Goal: Information Seeking & Learning: Compare options

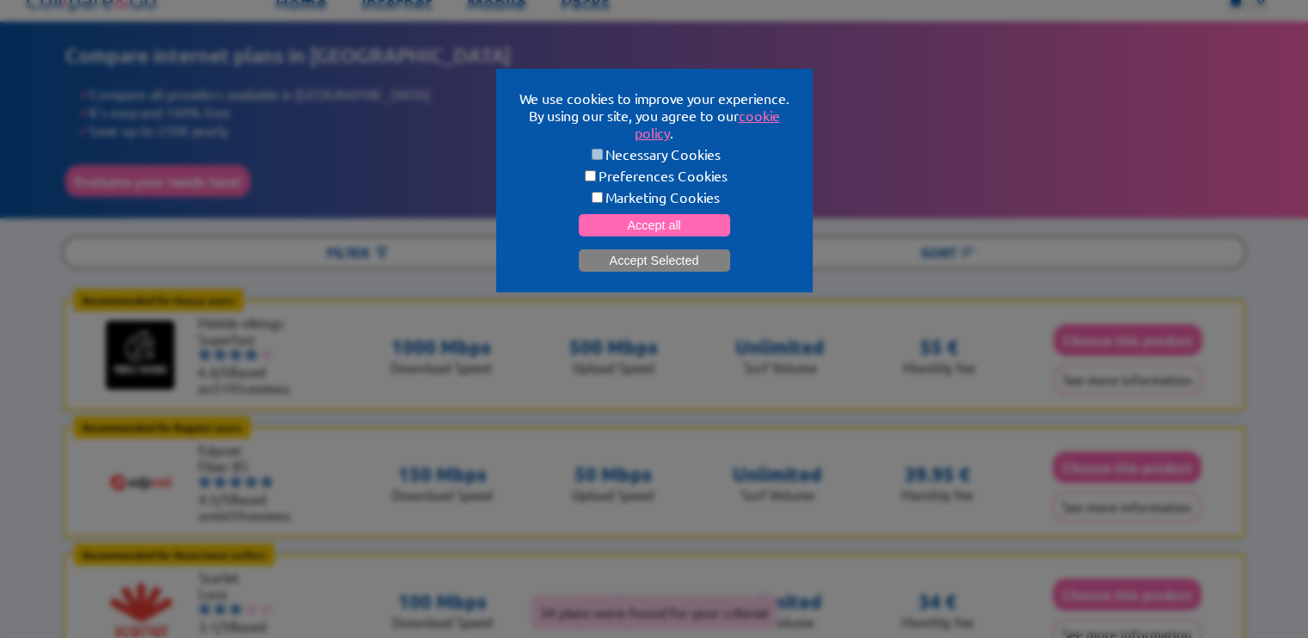
scroll to position [17, 0]
click at [654, 223] on button "Accept all" at bounding box center [654, 225] width 151 height 22
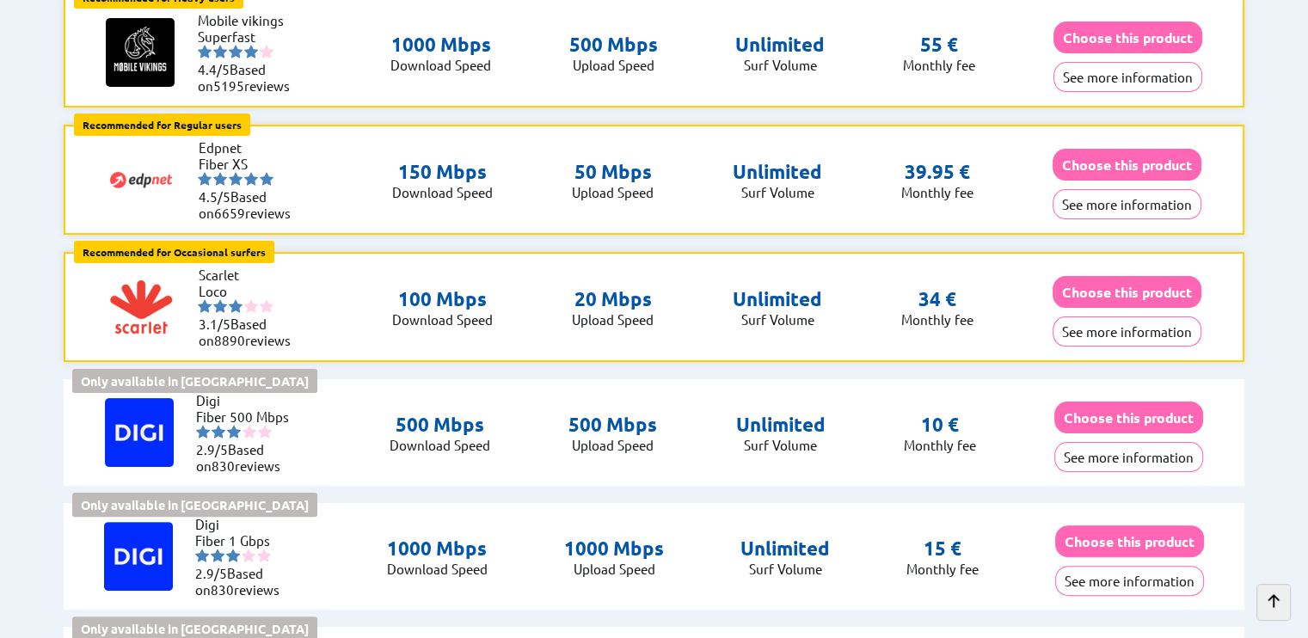
scroll to position [322, 0]
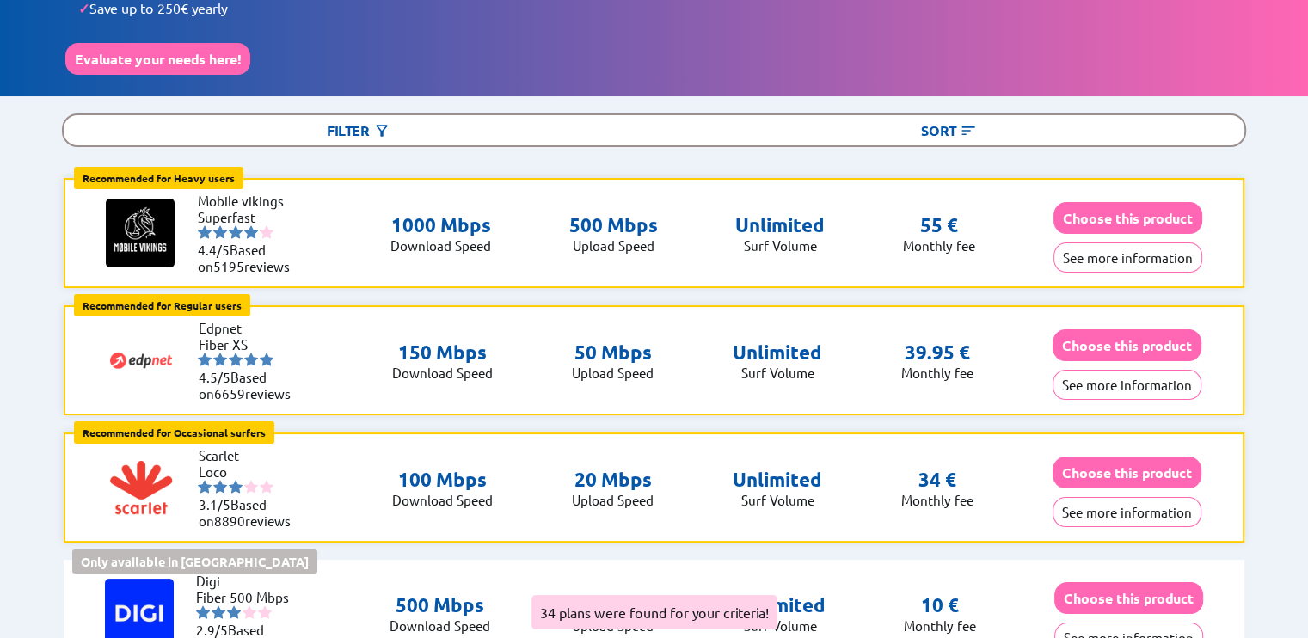
scroll to position [182, 0]
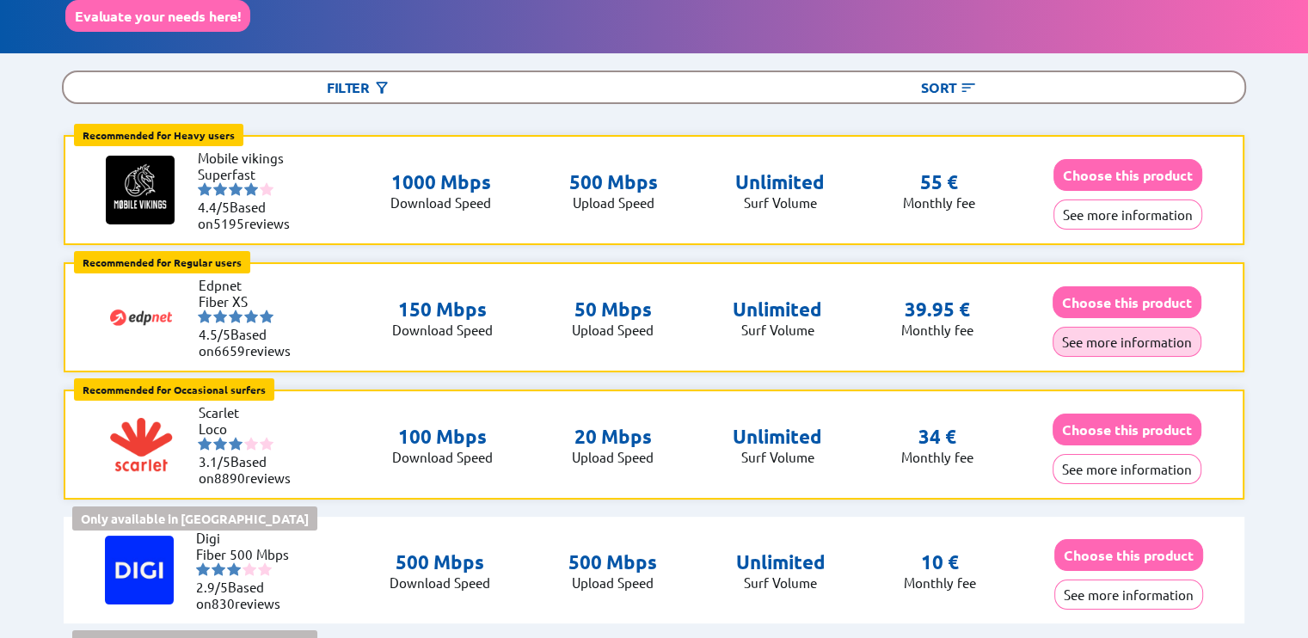
click at [1125, 337] on button "See more information" at bounding box center [1127, 342] width 149 height 30
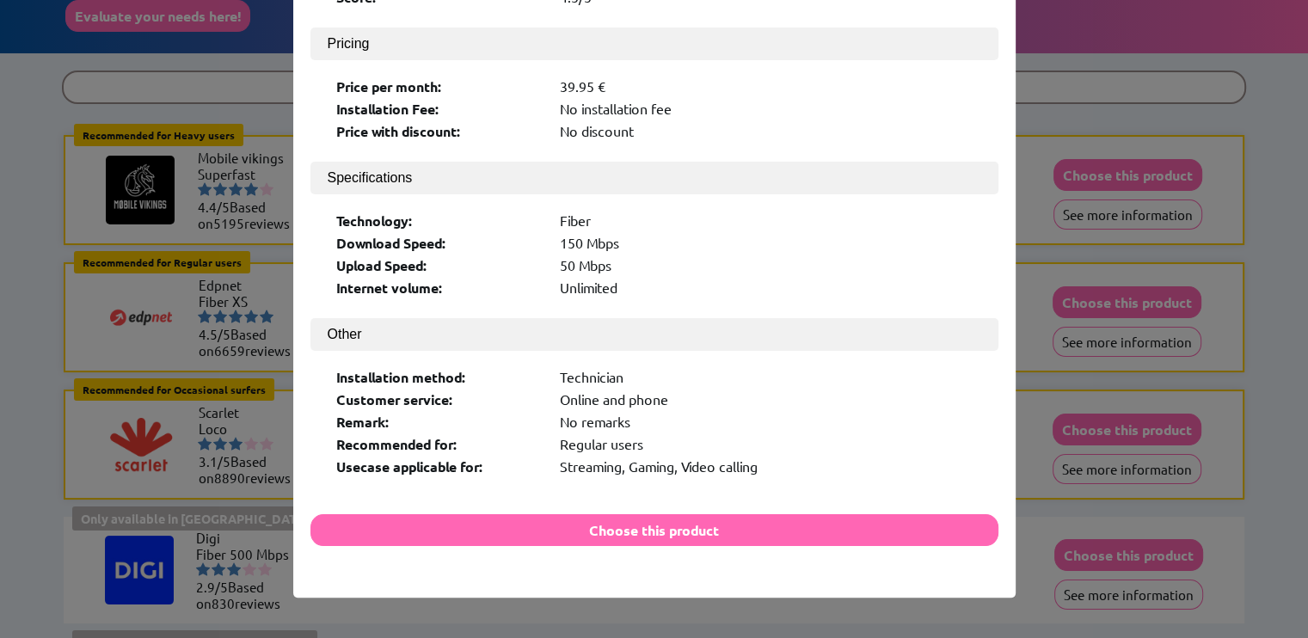
scroll to position [0, 0]
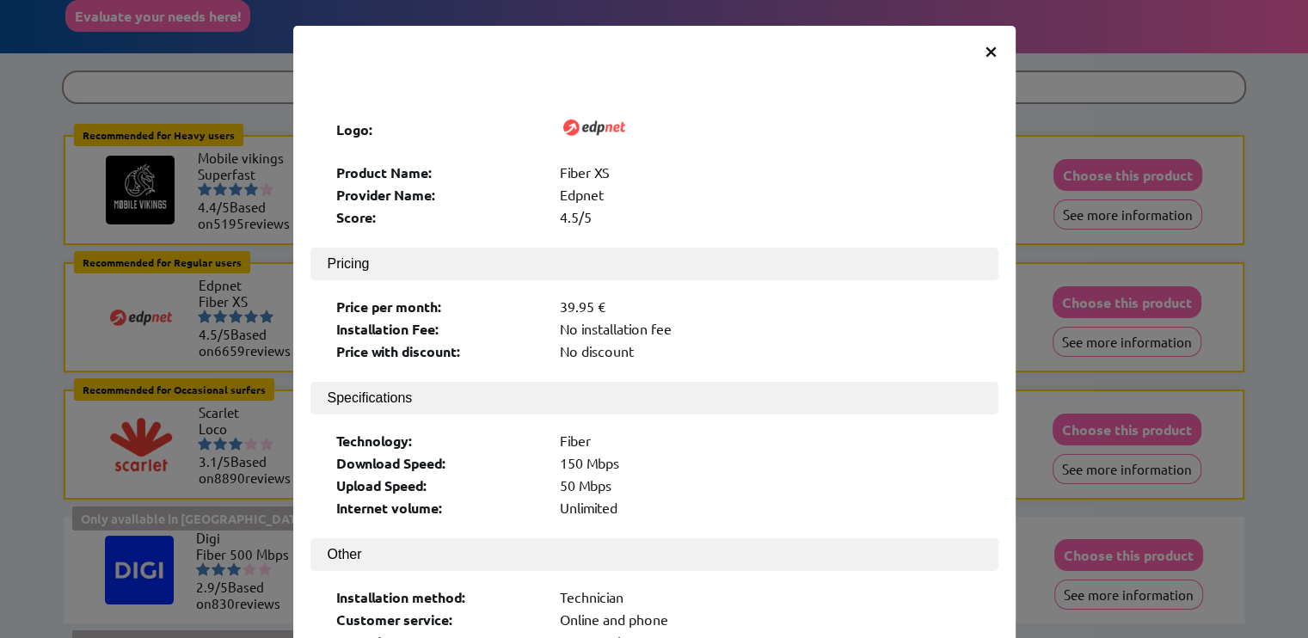
click at [989, 50] on span "×" at bounding box center [991, 49] width 15 height 31
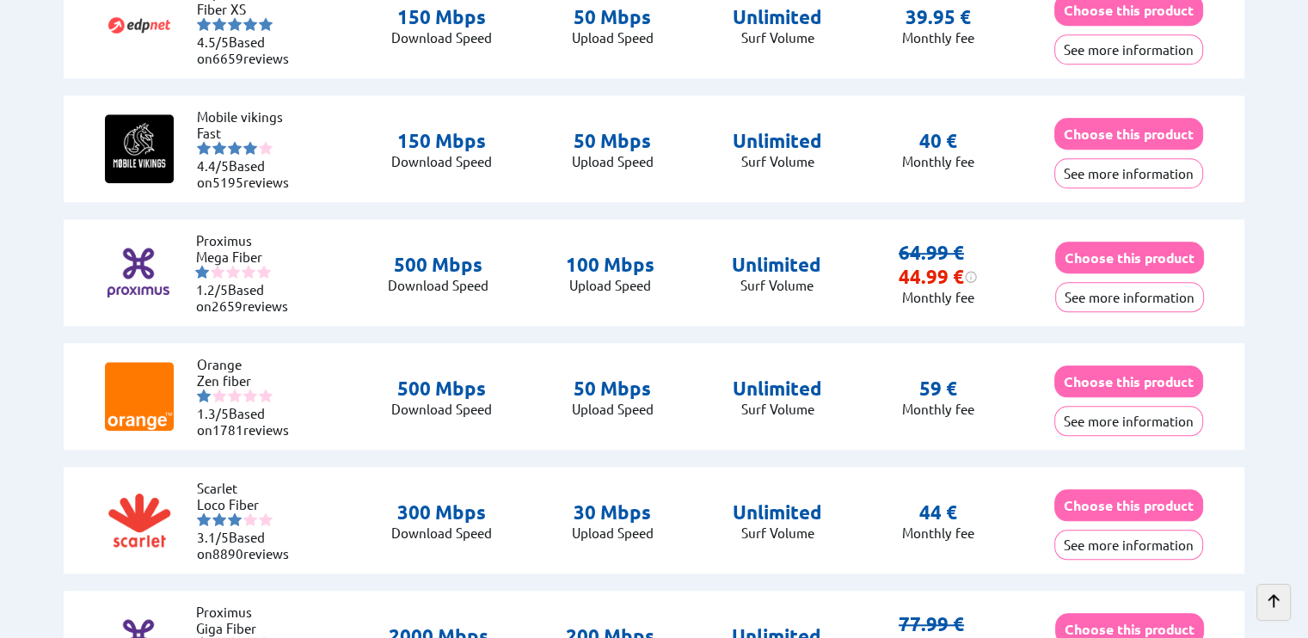
scroll to position [1472, 0]
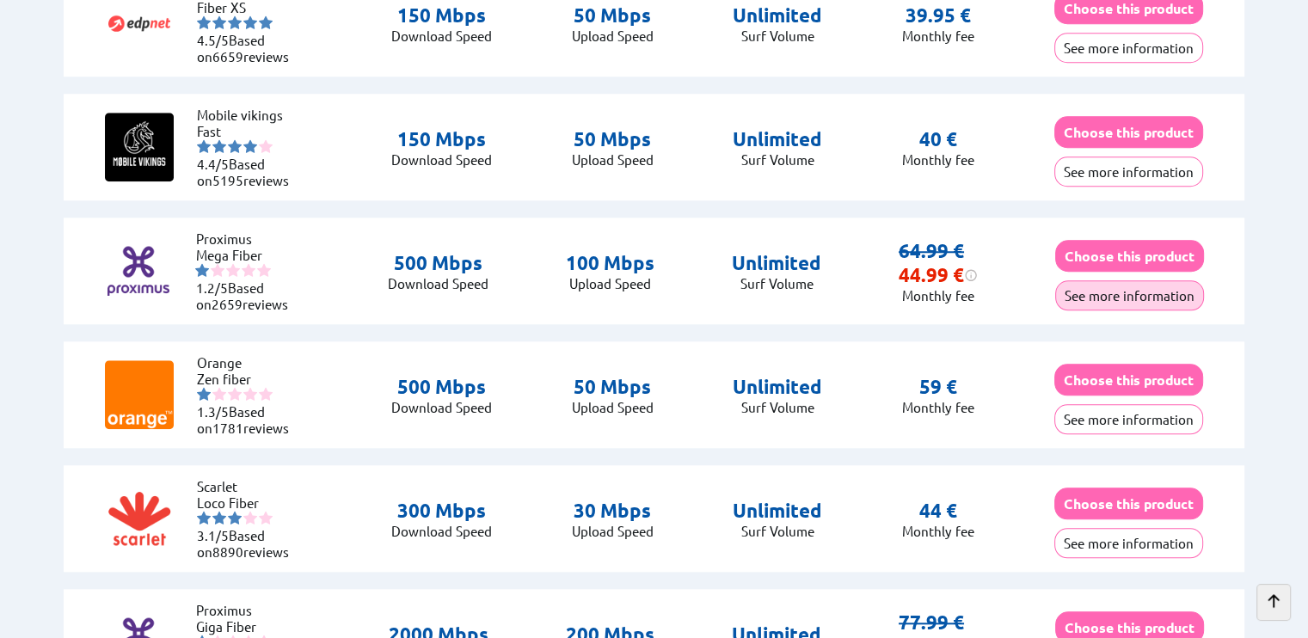
click at [1110, 288] on button "See more information" at bounding box center [1129, 295] width 149 height 30
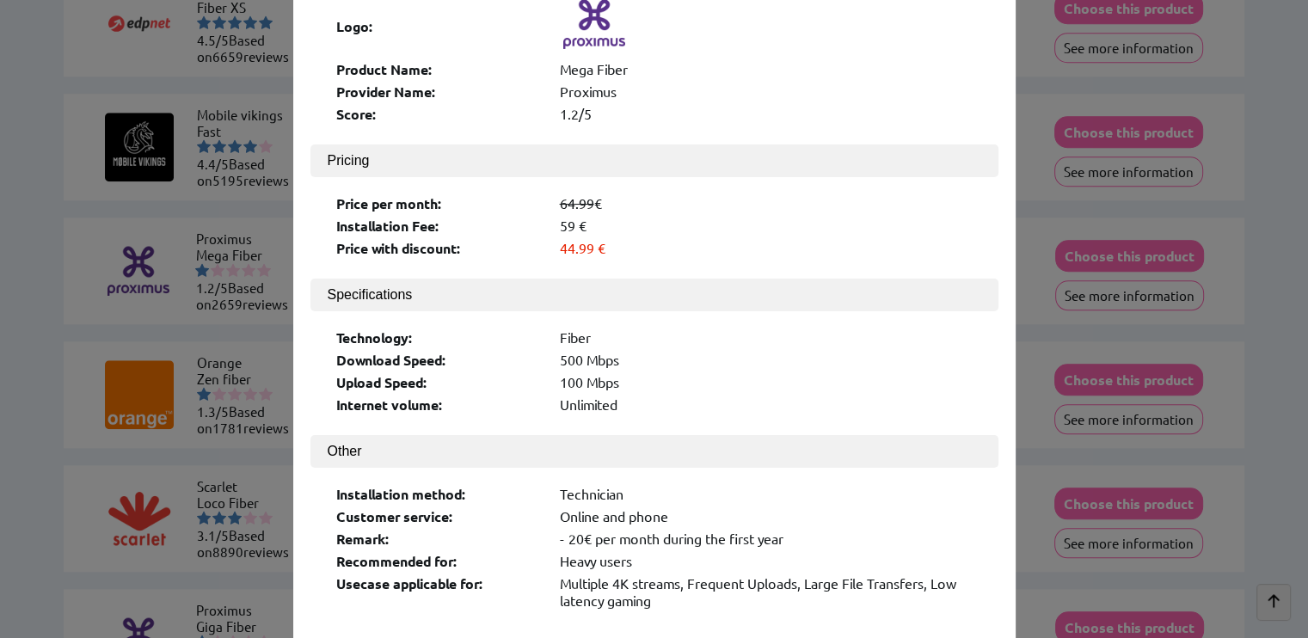
scroll to position [0, 0]
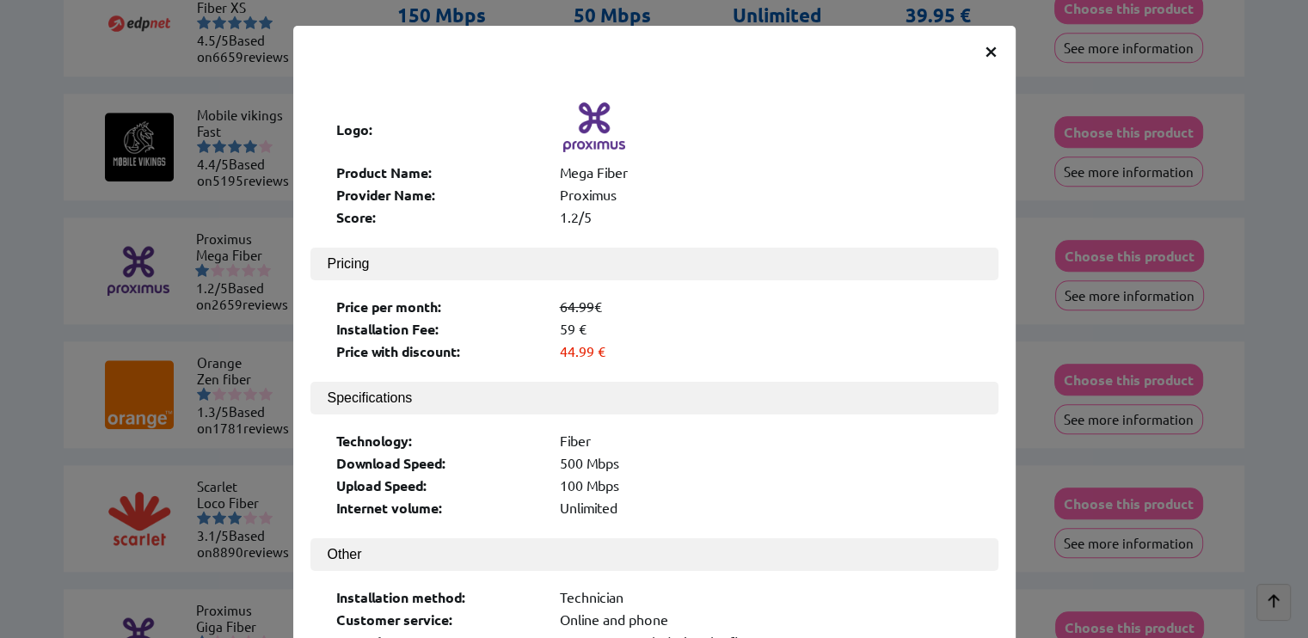
click at [974, 52] on div "× Logo: Product Name: Mega Fiber Provider Name: Proximus Score: 1.2/5 Pricing P…" at bounding box center [654, 430] width 722 height 808
click at [984, 52] on span "×" at bounding box center [991, 49] width 15 height 31
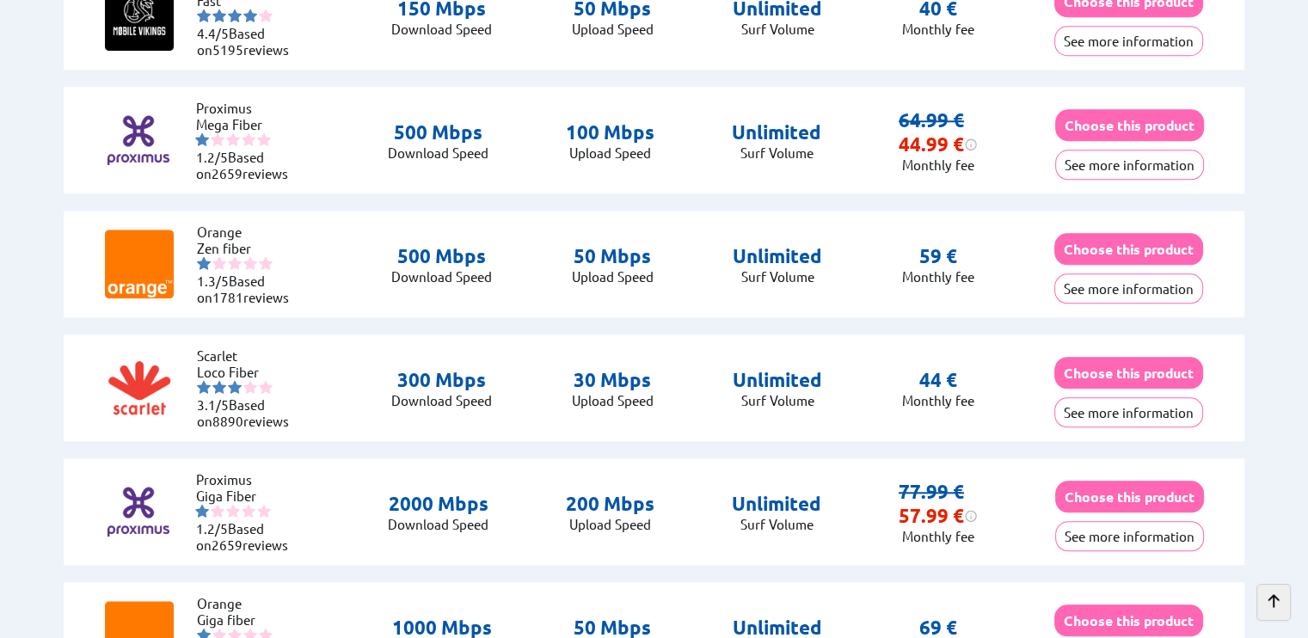
scroll to position [1600, 0]
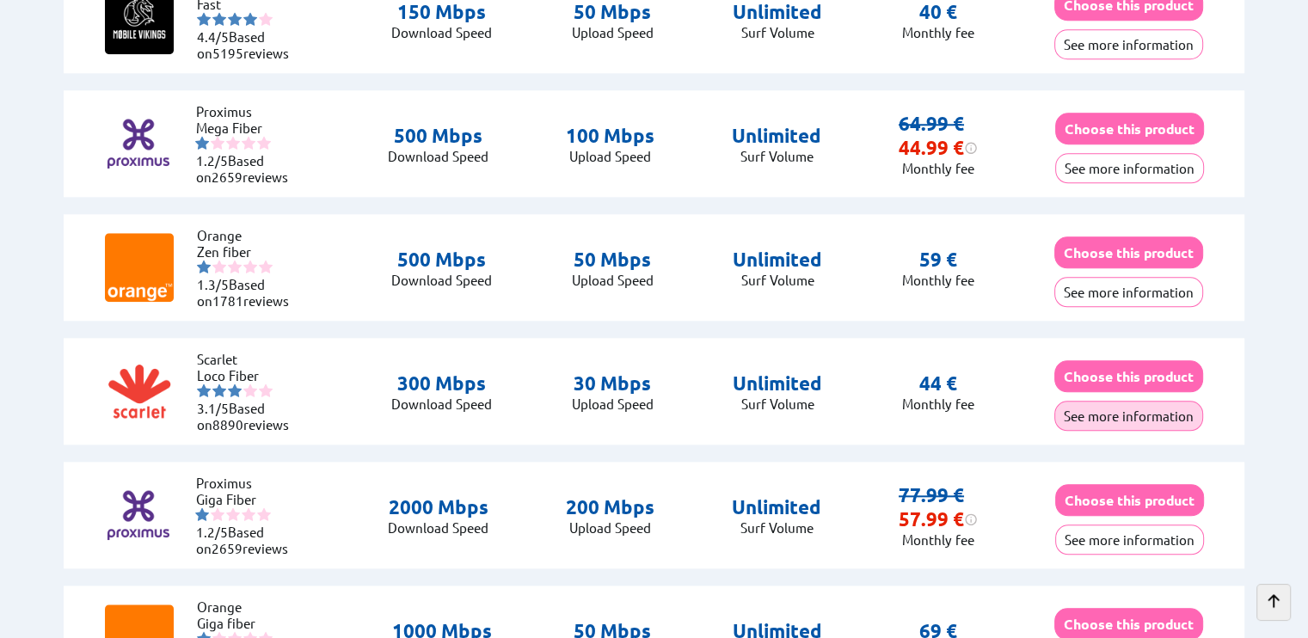
click at [1107, 402] on button "See more information" at bounding box center [1128, 416] width 149 height 30
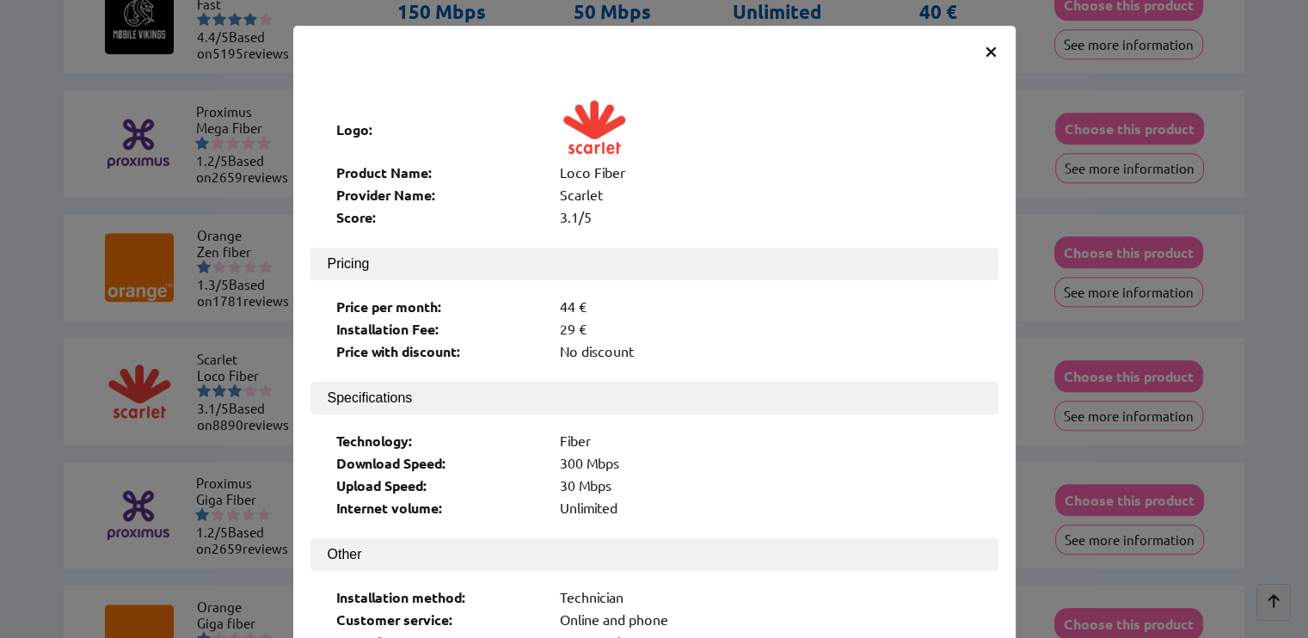
click at [984, 58] on span "×" at bounding box center [991, 49] width 15 height 31
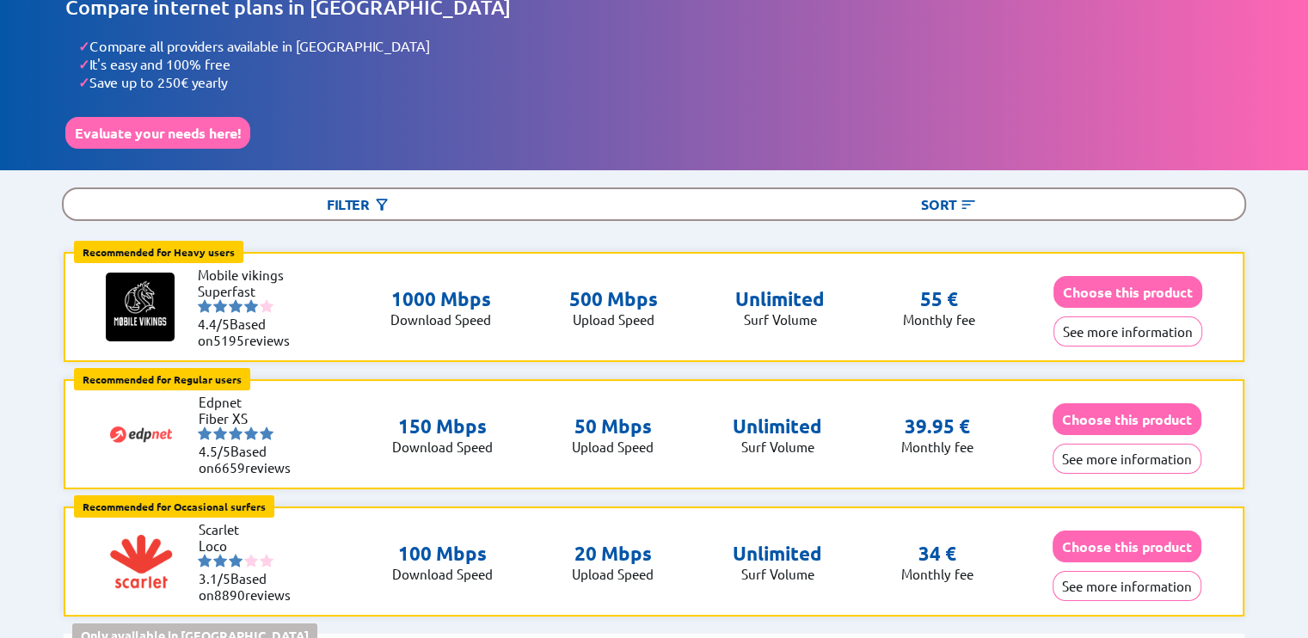
scroll to position [65, 0]
